Goal: Find specific page/section: Find specific page/section

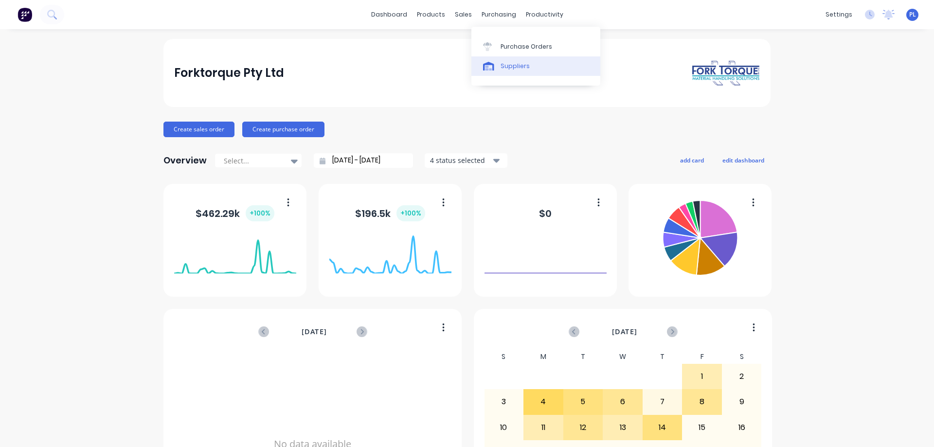
click at [506, 66] on div "Suppliers" at bounding box center [515, 66] width 29 height 9
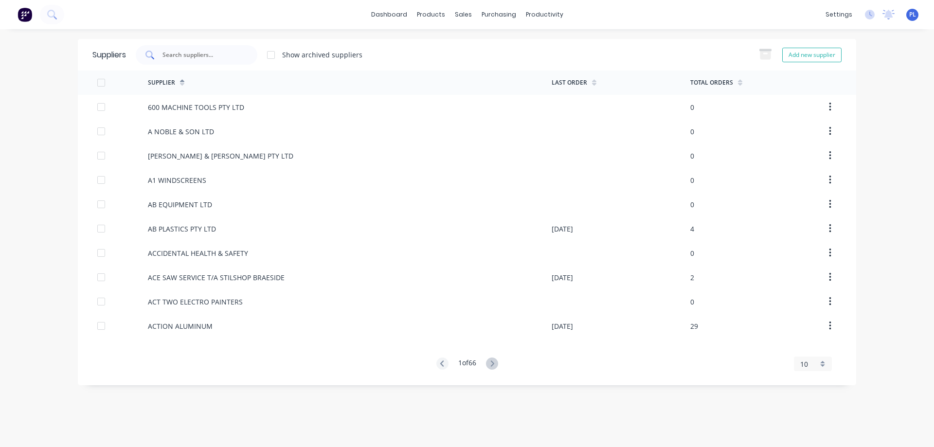
click at [175, 57] on input "text" at bounding box center [202, 55] width 81 height 10
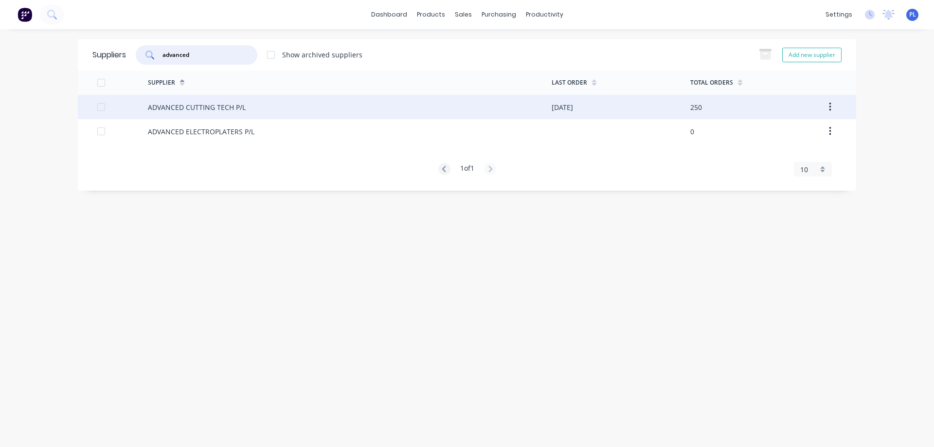
type input "advanced"
click at [197, 109] on div "ADVANCED CUTTING TECH P/L" at bounding box center [197, 107] width 98 height 10
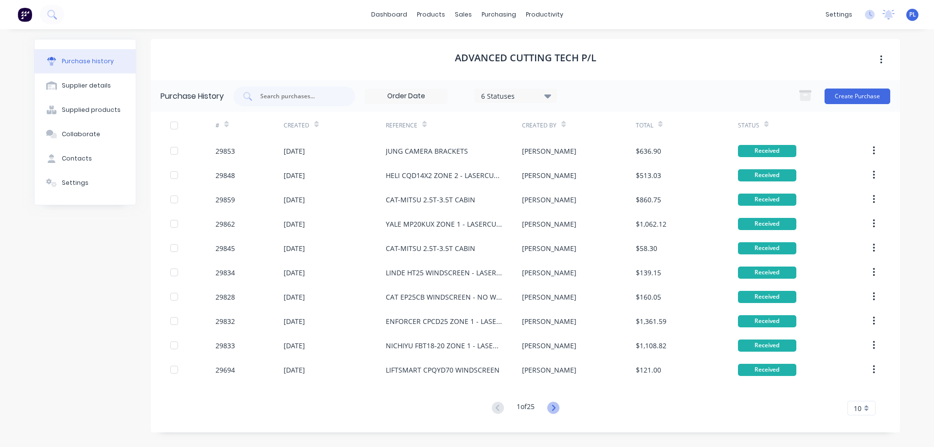
click at [555, 407] on icon at bounding box center [553, 408] width 3 height 6
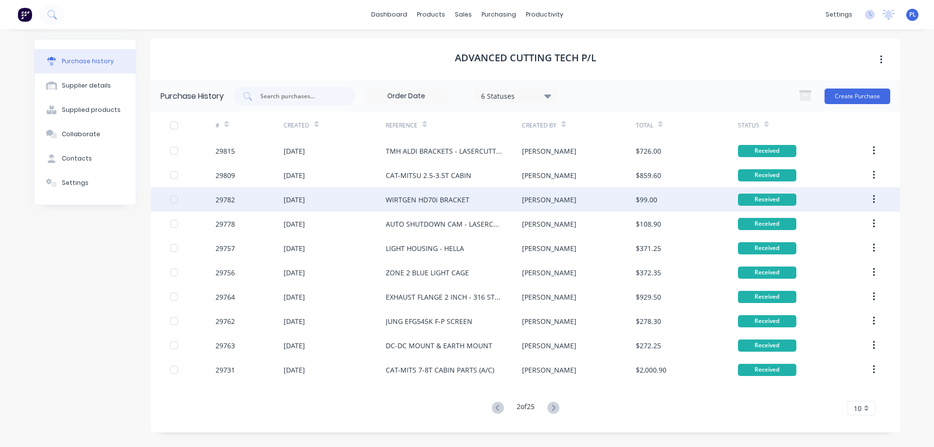
click at [450, 199] on div "WIRTGEN HD70i BRACKET" at bounding box center [428, 200] width 84 height 10
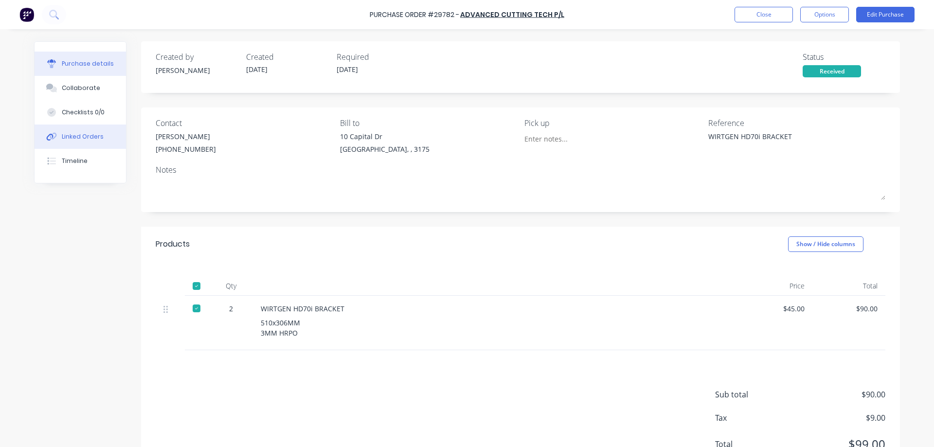
click at [72, 136] on div "Linked Orders" at bounding box center [83, 136] width 42 height 9
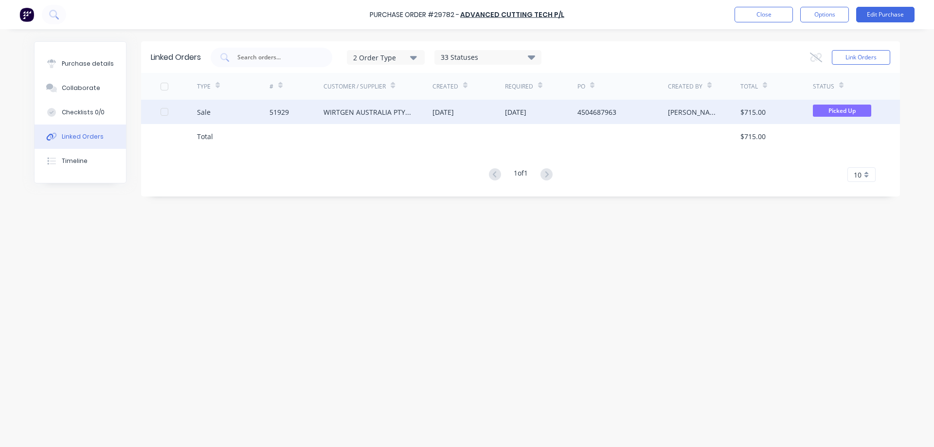
click at [365, 110] on div "WIRTGEN AUSTRALIA PTY LTD" at bounding box center [369, 112] width 90 height 10
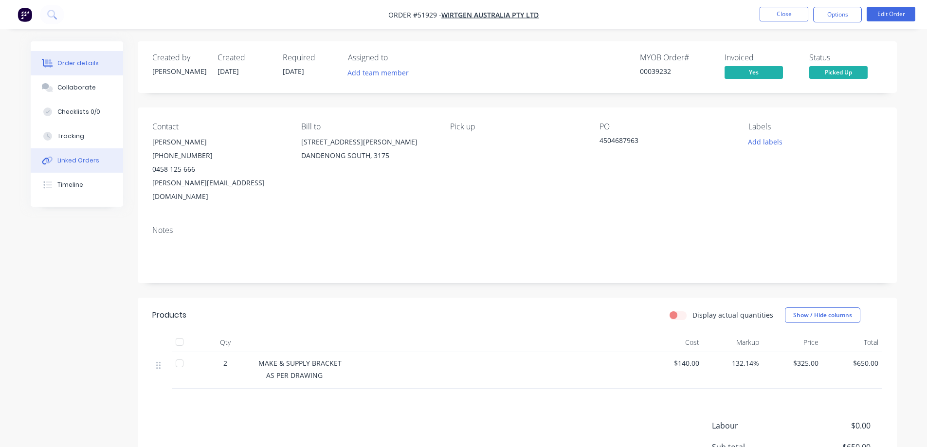
click at [59, 161] on div "Linked Orders" at bounding box center [78, 160] width 42 height 9
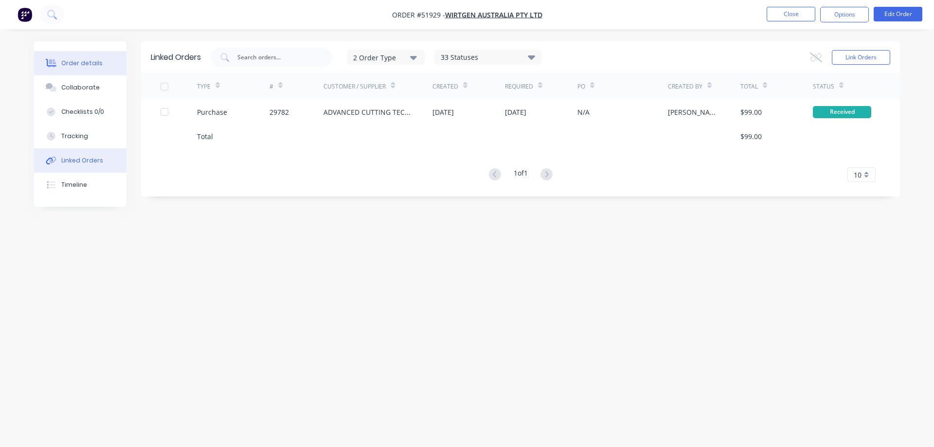
click at [74, 68] on button "Order details" at bounding box center [80, 63] width 92 height 24
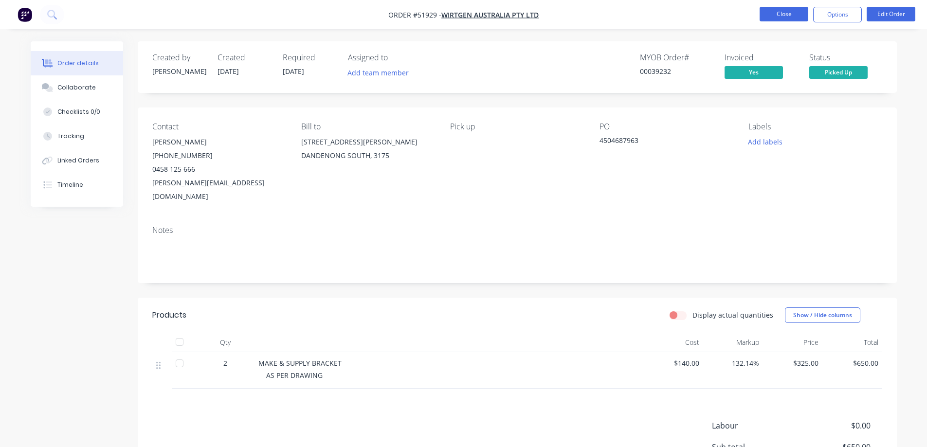
click at [784, 14] on button "Close" at bounding box center [784, 14] width 49 height 15
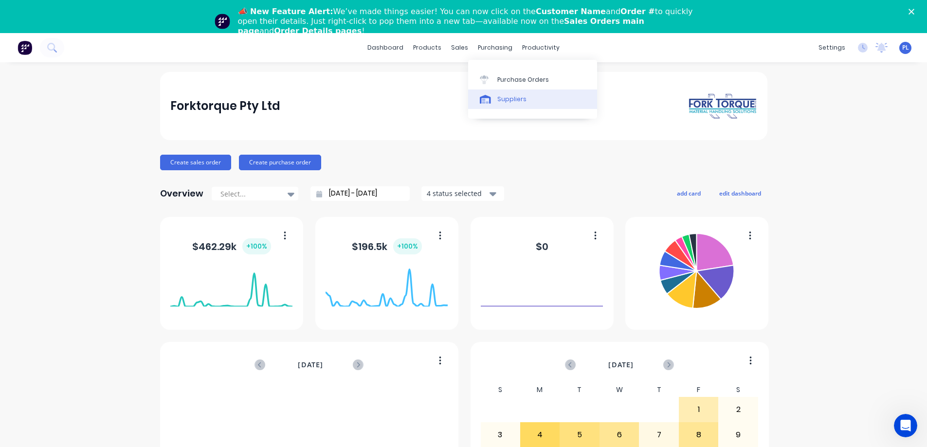
click at [503, 98] on div "Suppliers" at bounding box center [511, 99] width 29 height 9
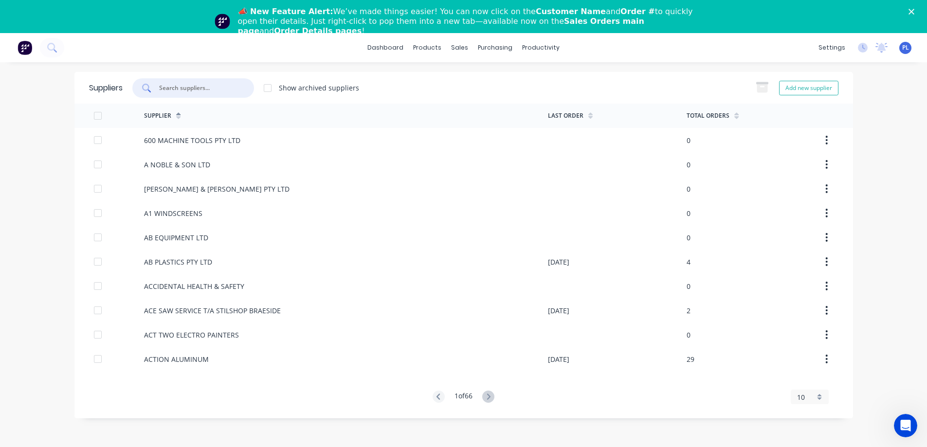
click at [162, 90] on input "text" at bounding box center [198, 88] width 81 height 10
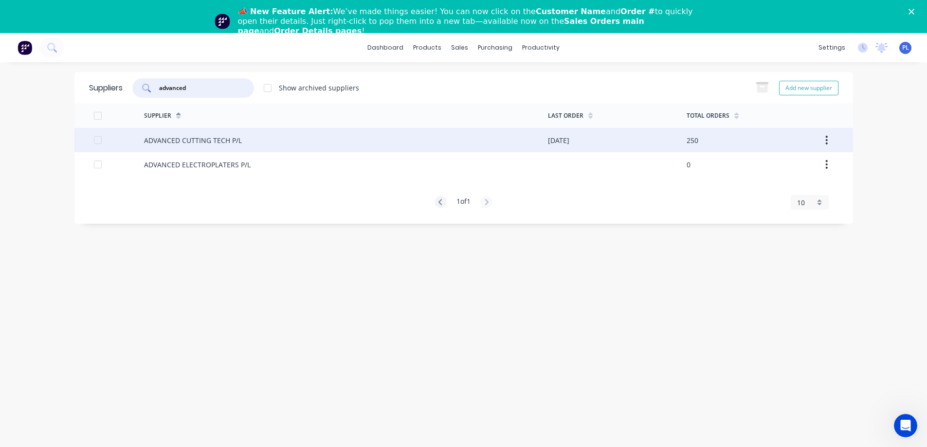
type input "advanced"
click at [178, 140] on div "ADVANCED CUTTING TECH P/L" at bounding box center [193, 140] width 98 height 10
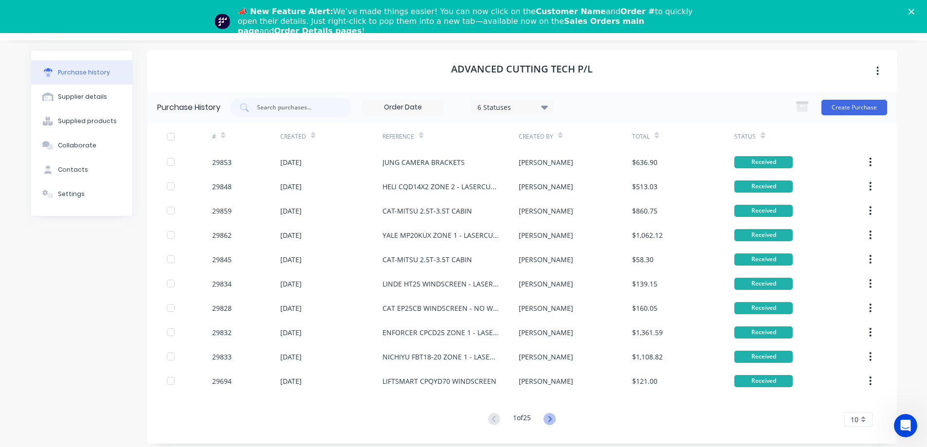
scroll to position [33, 0]
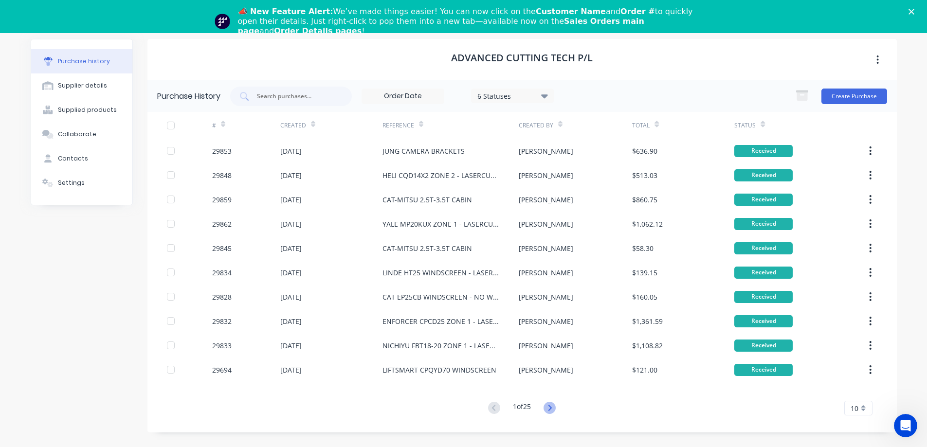
click at [549, 409] on icon at bounding box center [549, 408] width 12 height 12
click at [552, 408] on icon at bounding box center [549, 408] width 3 height 6
click at [549, 407] on icon at bounding box center [549, 408] width 12 height 12
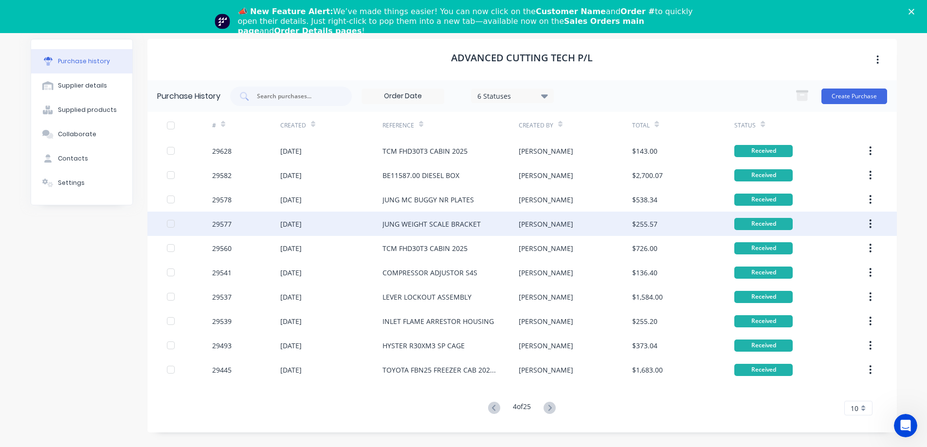
click at [450, 223] on div "JUNG WEIGHT SCALE BRACKET" at bounding box center [431, 224] width 98 height 10
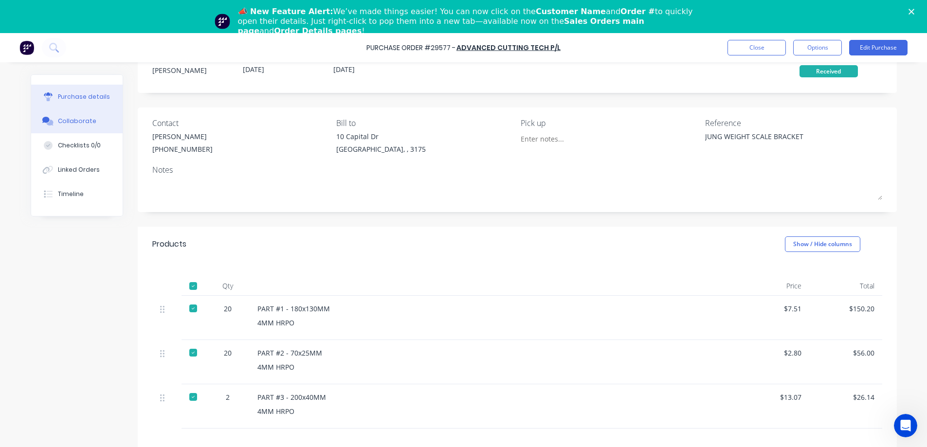
click at [80, 122] on div "Collaborate" at bounding box center [77, 121] width 38 height 9
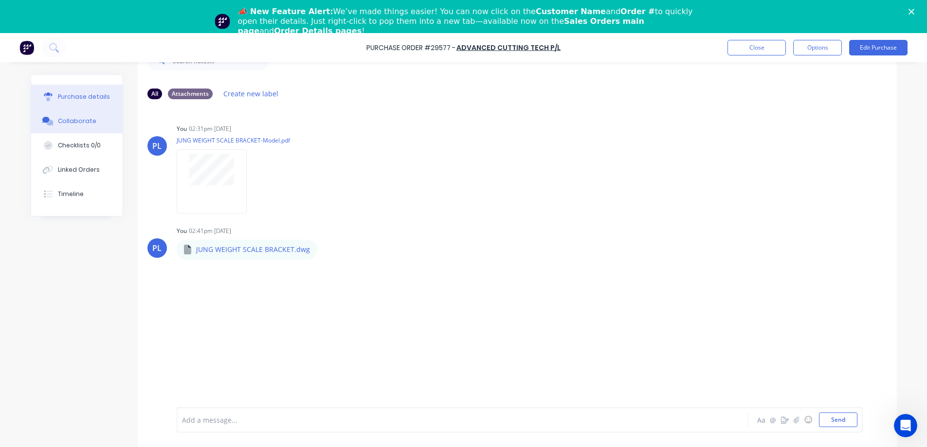
click at [60, 93] on div "Purchase details" at bounding box center [84, 96] width 52 height 9
type textarea "x"
